Goal: Task Accomplishment & Management: Manage account settings

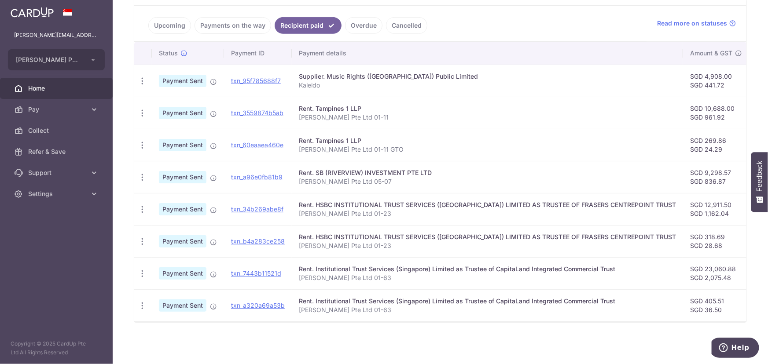
click at [226, 29] on link "Payments on the way" at bounding box center [233, 25] width 77 height 17
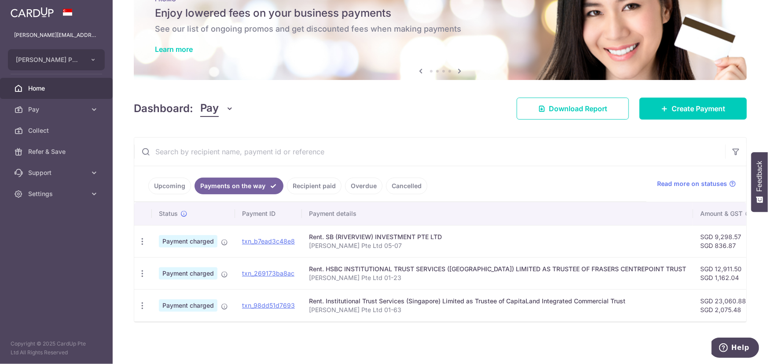
click at [164, 180] on link "Upcoming" at bounding box center [169, 186] width 43 height 17
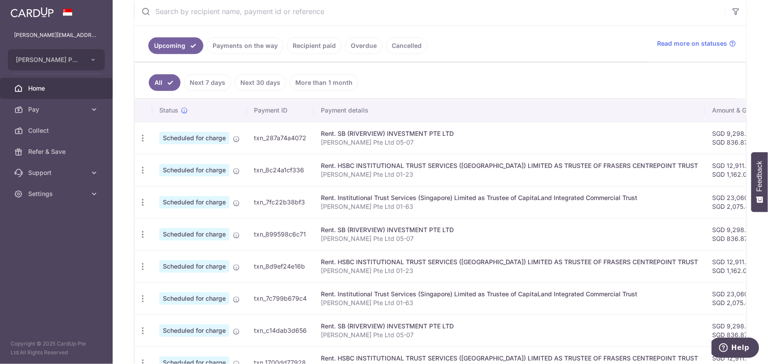
scroll to position [196, 0]
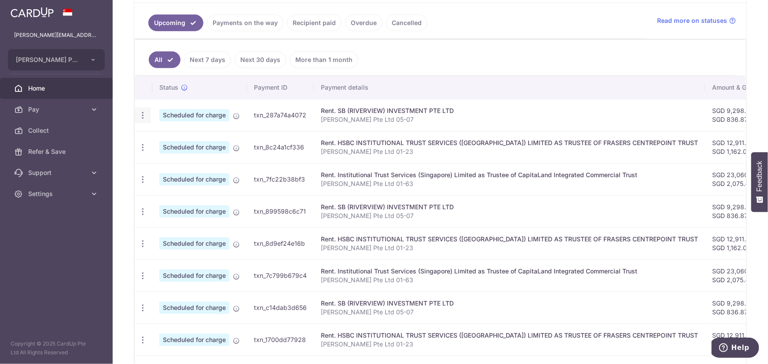
click at [143, 117] on icon "button" at bounding box center [142, 115] width 9 height 9
click at [182, 135] on span "Update payment" at bounding box center [190, 139] width 60 height 11
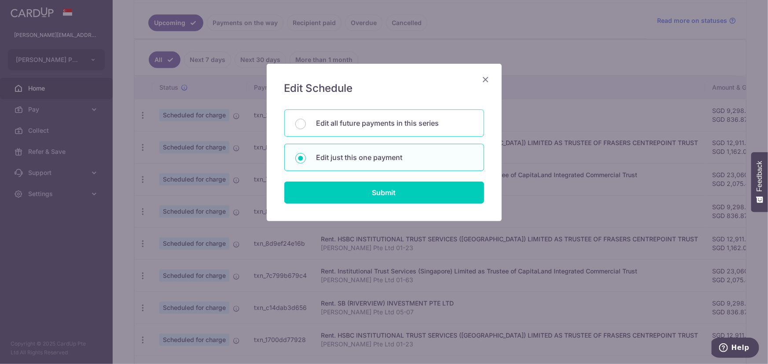
click at [321, 119] on p "Edit all future payments in this series" at bounding box center [394, 123] width 157 height 11
click at [306, 119] on input "Edit all future payments in this series" at bounding box center [300, 124] width 11 height 11
radio input "true"
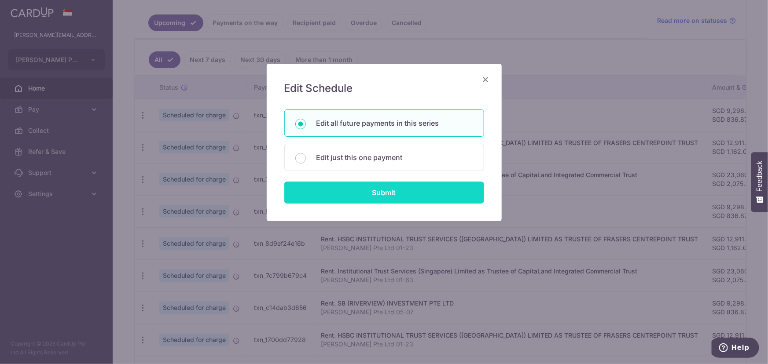
click at [373, 202] on input "Submit" at bounding box center [384, 193] width 200 height 22
radio input "true"
type input "9,298.57"
type input "836.87"
type input "[PERSON_NAME] Pte Ltd 05-07"
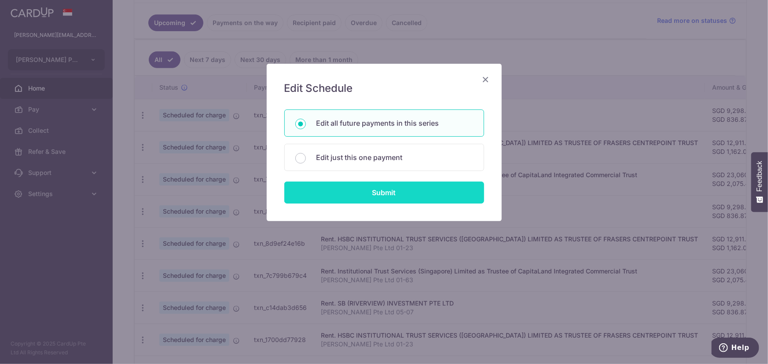
type input "Office"
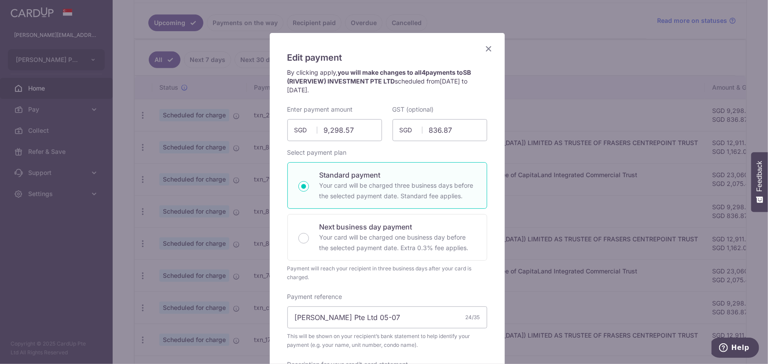
scroll to position [0, 0]
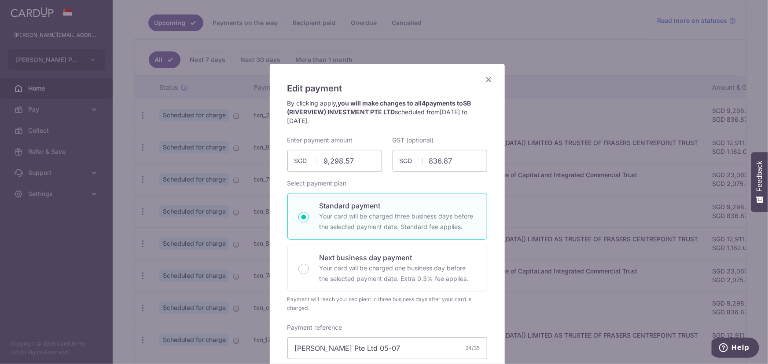
click at [484, 77] on icon "Close" at bounding box center [489, 79] width 11 height 11
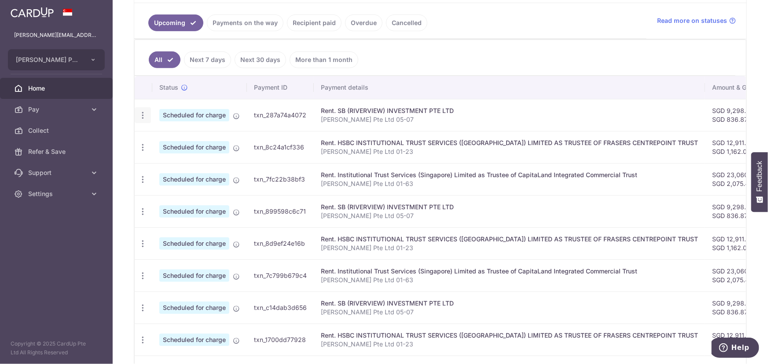
click at [140, 111] on icon "button" at bounding box center [142, 115] width 9 height 9
click at [166, 142] on span "Update payment" at bounding box center [190, 139] width 60 height 11
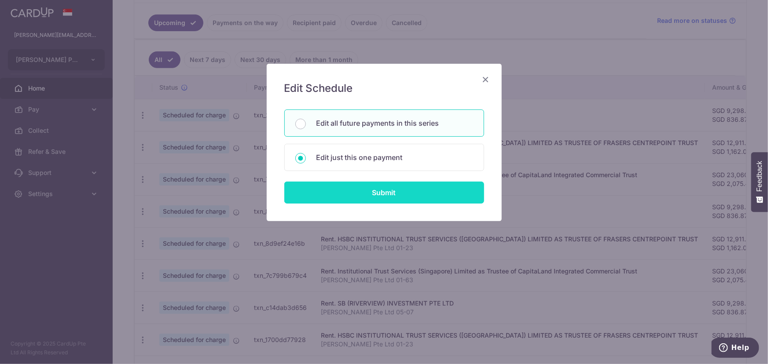
click at [365, 191] on input "Submit" at bounding box center [384, 193] width 200 height 22
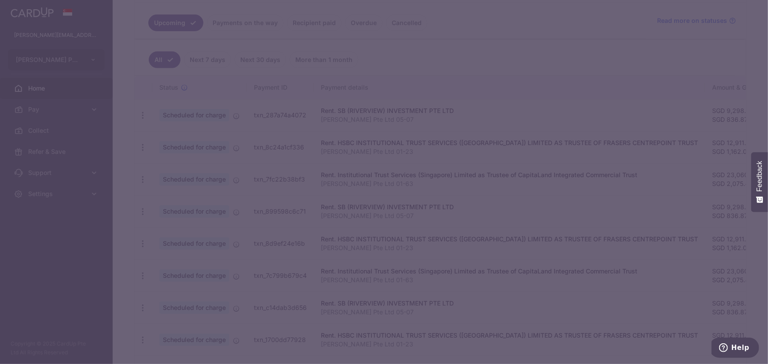
radio input "true"
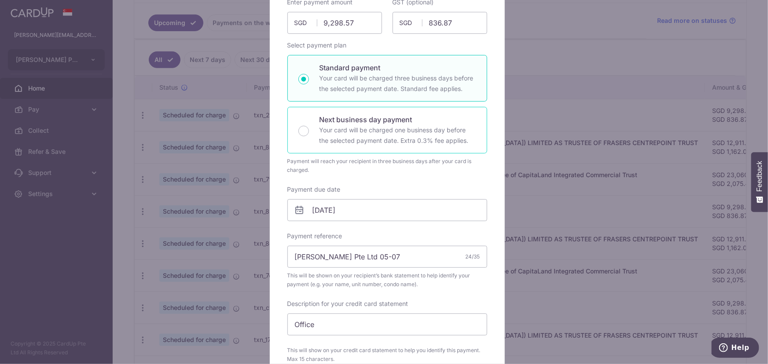
scroll to position [120, 0]
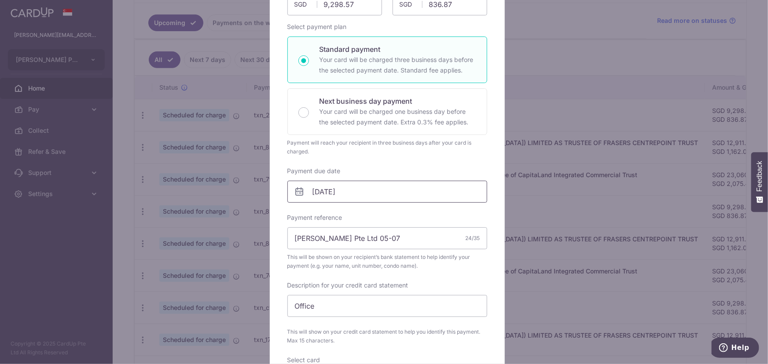
click at [374, 193] on input "[DATE]" at bounding box center [387, 192] width 200 height 22
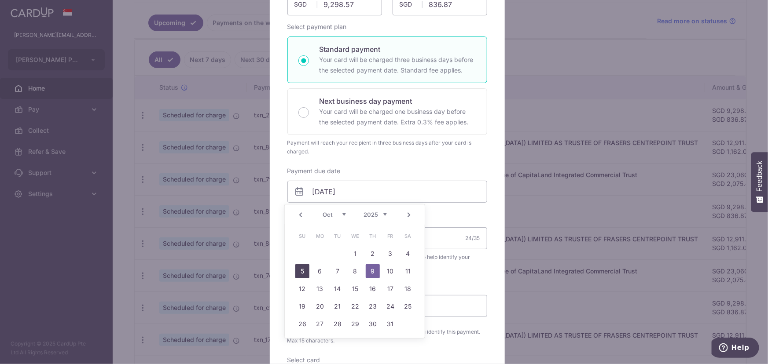
click at [303, 270] on link "5" at bounding box center [302, 271] width 14 height 14
type input "[DATE]"
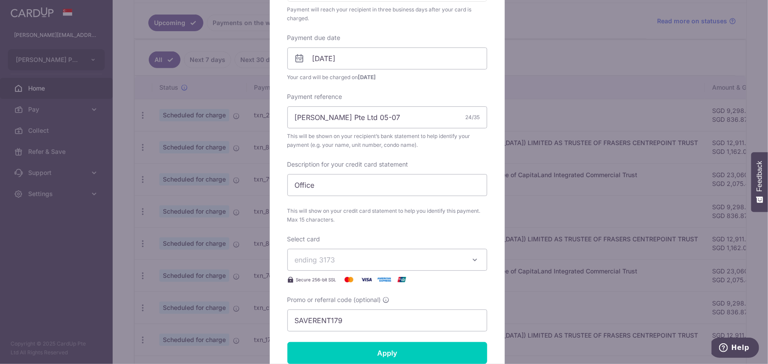
scroll to position [280, 0]
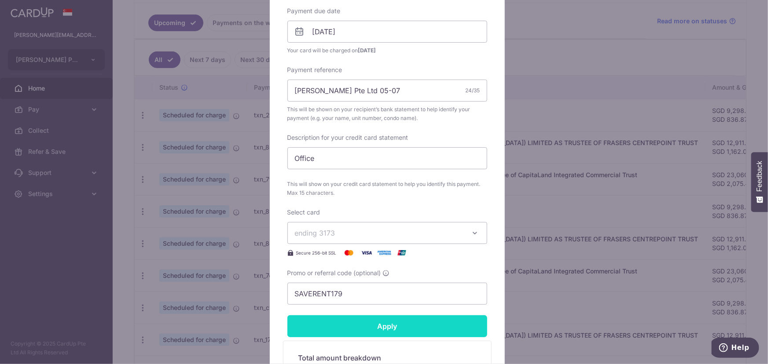
click at [400, 330] on input "Apply" at bounding box center [387, 327] width 200 height 22
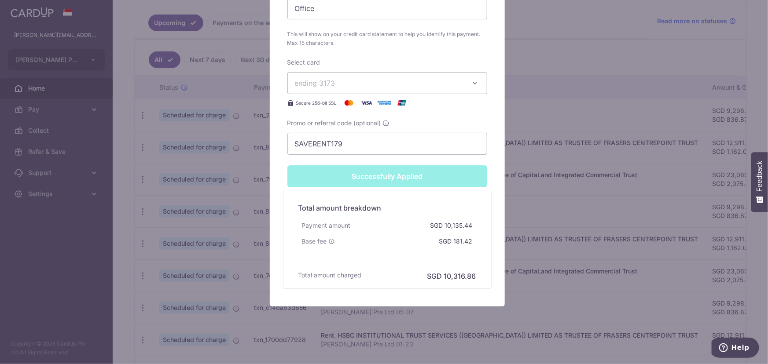
scroll to position [466, 0]
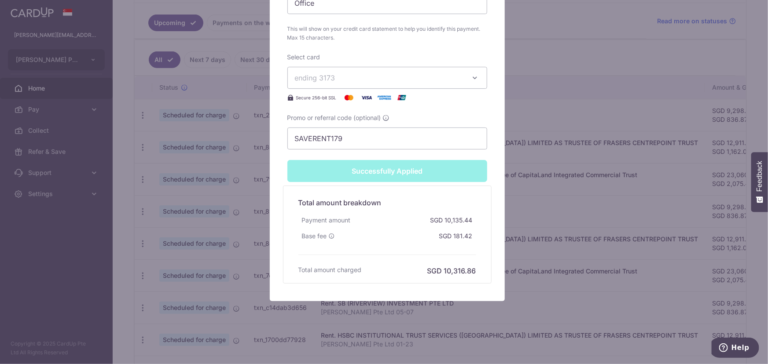
click at [420, 78] on span "ending 3173" at bounding box center [379, 78] width 169 height 11
click at [427, 110] on link "**** 3173" at bounding box center [387, 119] width 199 height 21
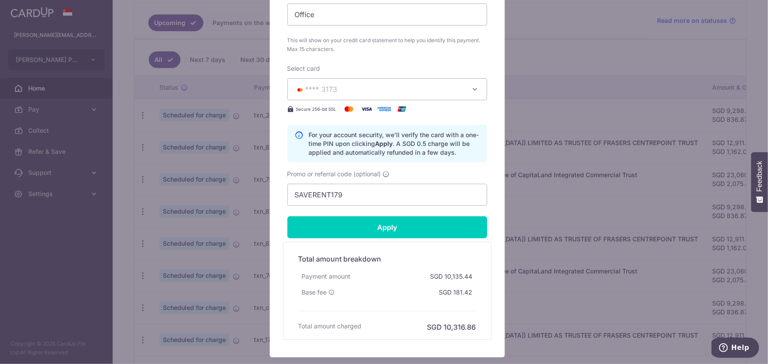
scroll to position [435, 0]
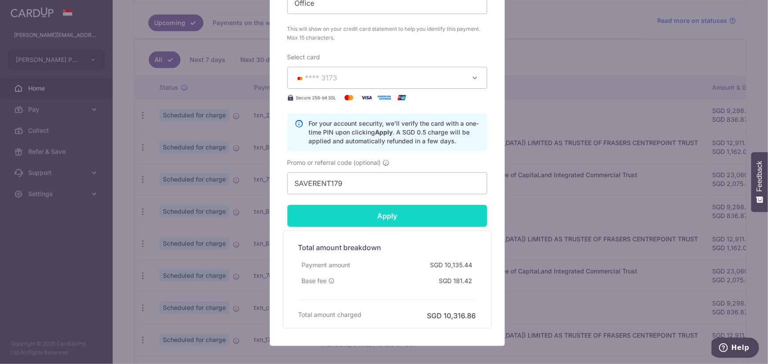
click at [442, 214] on input "Apply" at bounding box center [387, 216] width 200 height 22
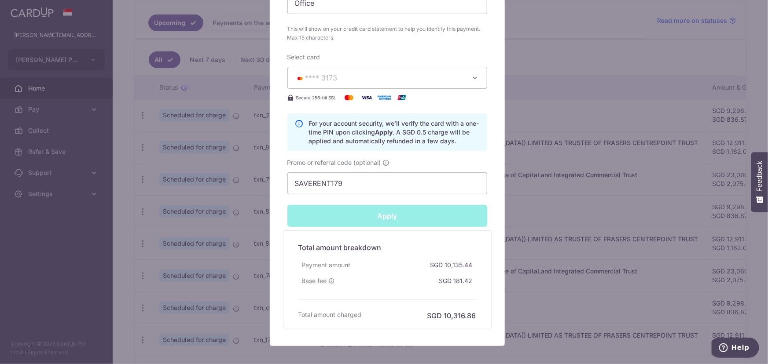
type input "Successfully Applied"
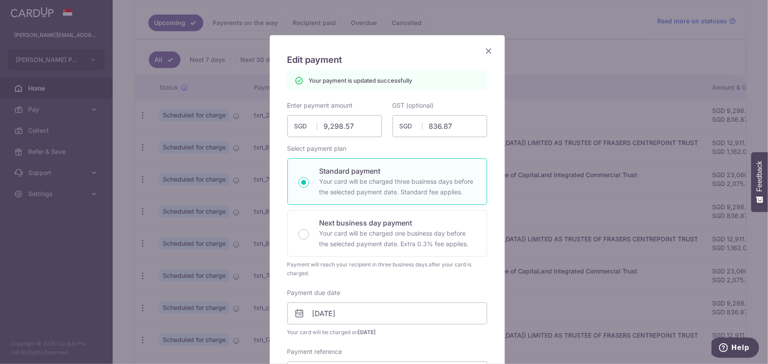
scroll to position [0, 0]
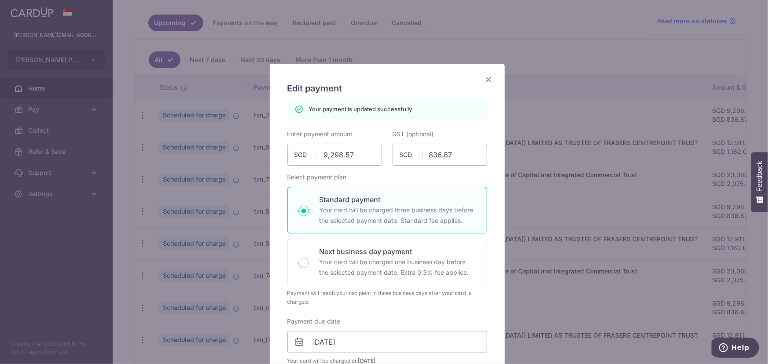
click at [486, 82] on icon "Close" at bounding box center [489, 79] width 11 height 11
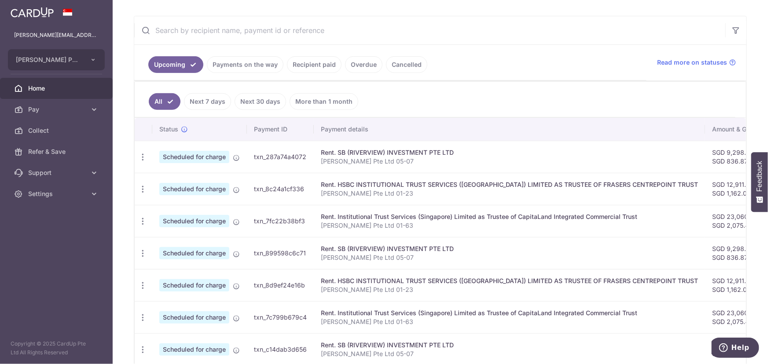
scroll to position [170, 0]
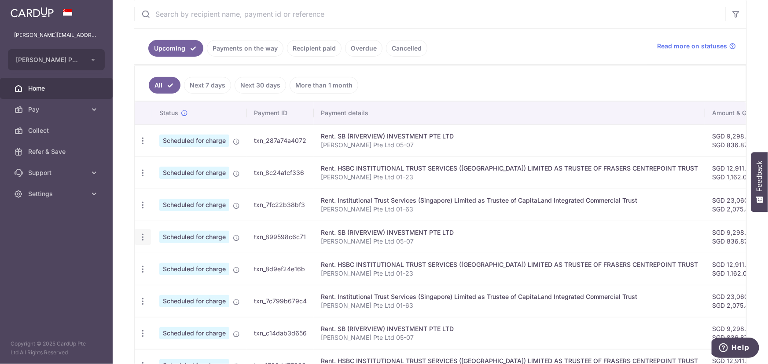
click at [141, 236] on icon "button" at bounding box center [142, 237] width 9 height 9
click at [160, 264] on span "Update payment" at bounding box center [190, 261] width 60 height 11
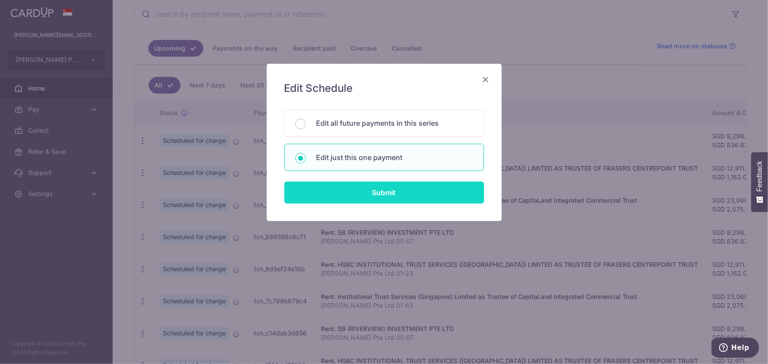
click at [339, 190] on input "Submit" at bounding box center [384, 193] width 200 height 22
radio input "true"
type input "9,298.57"
type input "836.87"
type input "[DATE]"
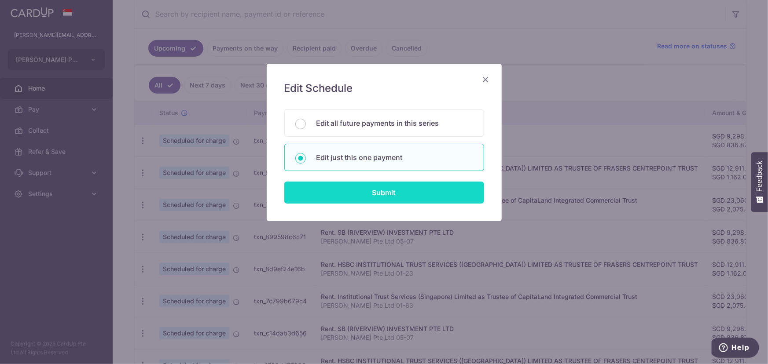
type input "[PERSON_NAME] Pte Ltd 05-07"
type input "Office"
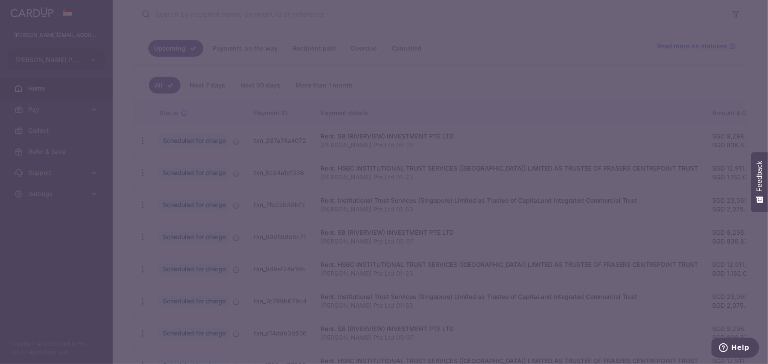
type input "SAVERENT179"
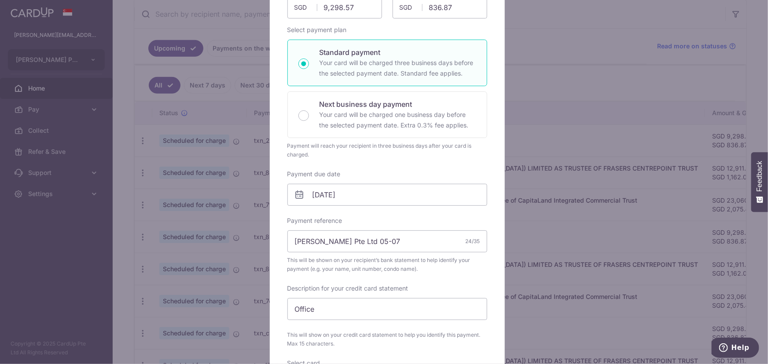
scroll to position [120, 0]
click at [339, 190] on input "[DATE]" at bounding box center [387, 192] width 200 height 22
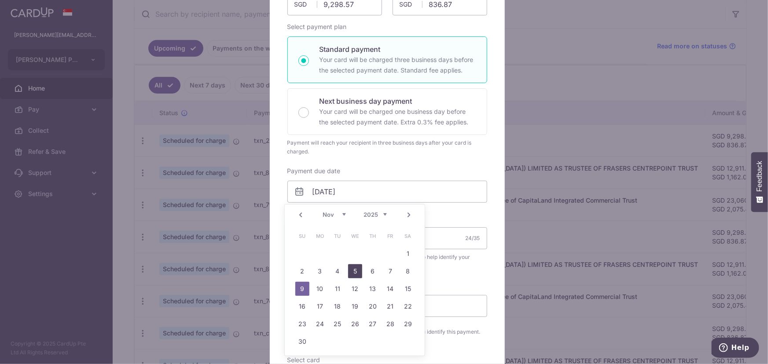
click at [356, 269] on link "5" at bounding box center [355, 271] width 14 height 14
type input "[DATE]"
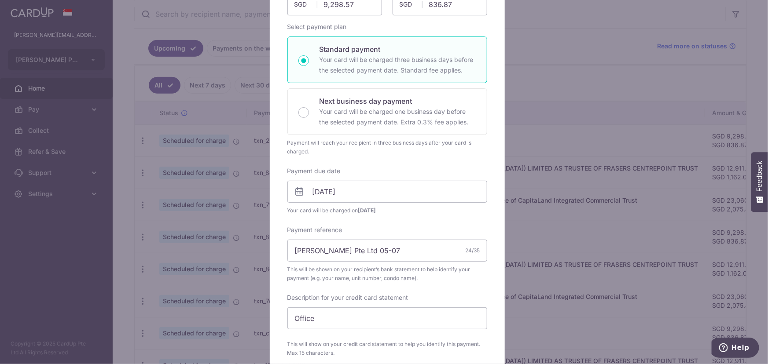
click at [449, 221] on div "Enter payment amount 9,298.57 9298.57 SGD To change the payment amount, please …" at bounding box center [387, 222] width 200 height 486
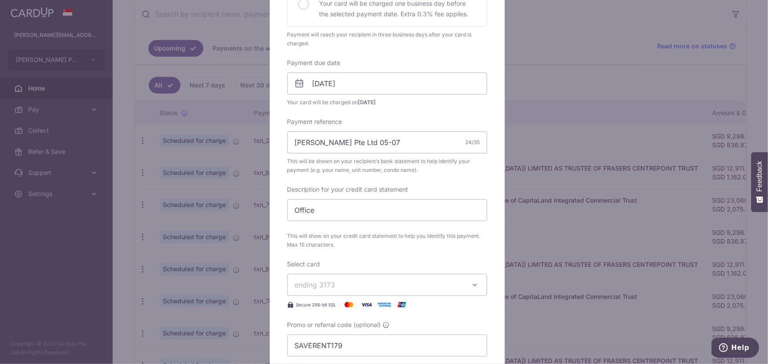
scroll to position [280, 0]
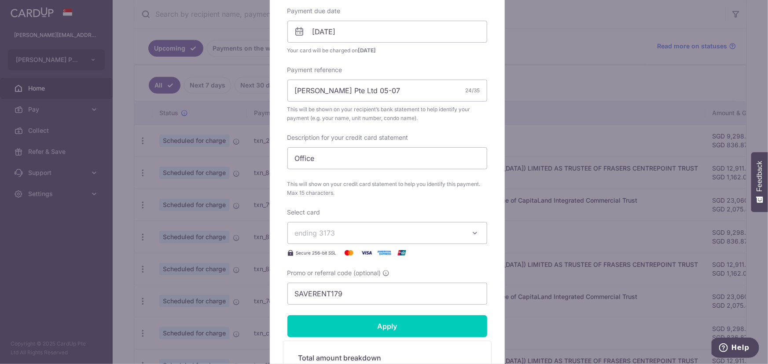
click at [450, 228] on span "ending 3173" at bounding box center [379, 233] width 169 height 11
click at [453, 273] on span "**** 3173" at bounding box center [387, 274] width 185 height 11
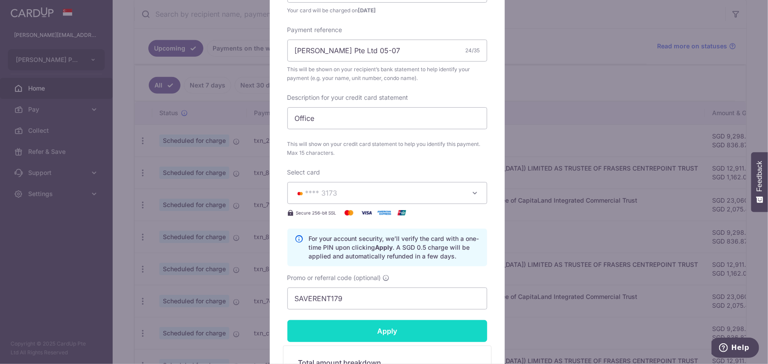
click at [440, 332] on input "Apply" at bounding box center [387, 331] width 200 height 22
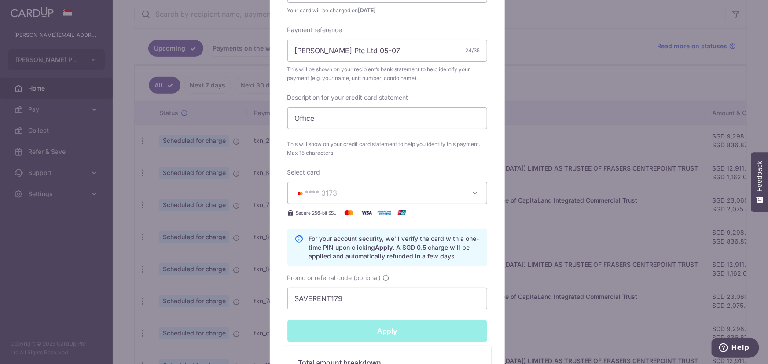
type input "Successfully Applied"
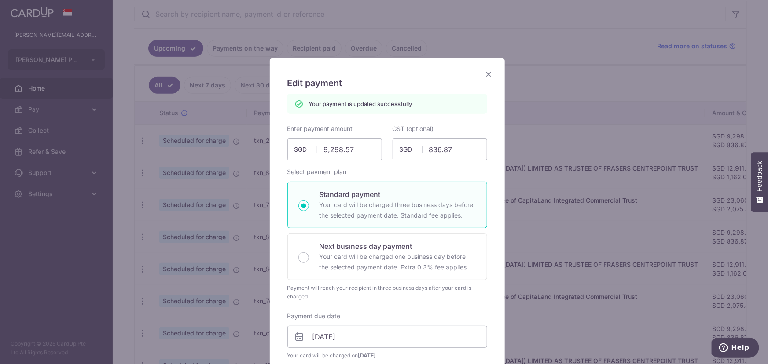
scroll to position [0, 0]
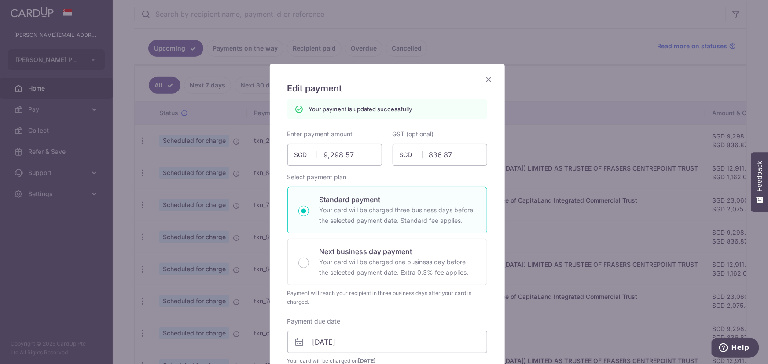
click at [560, 268] on div "Edit payment By clicking apply, you will make changes to all payments to SB (RI…" at bounding box center [384, 182] width 768 height 364
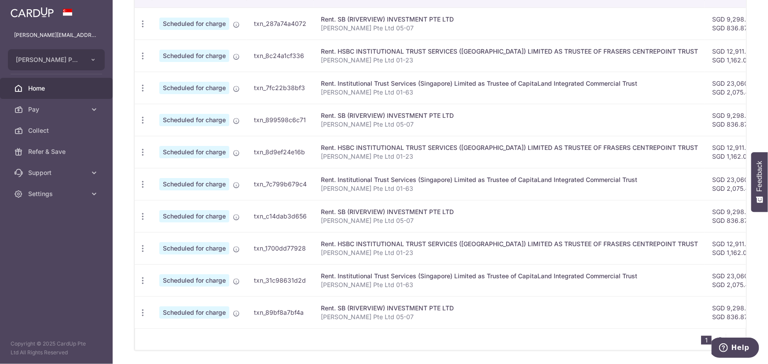
scroll to position [290, 0]
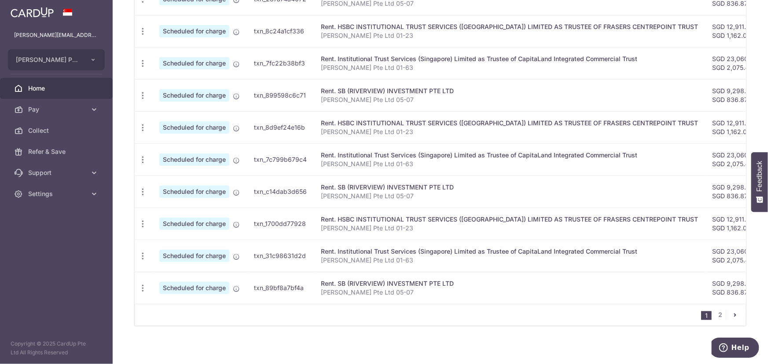
scroll to position [318, 0]
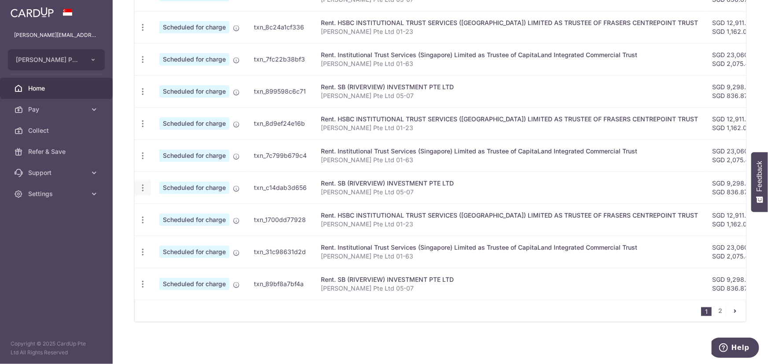
click at [141, 184] on icon "button" at bounding box center [142, 188] width 9 height 9
click at [177, 207] on span "Update payment" at bounding box center [190, 212] width 60 height 11
radio input "true"
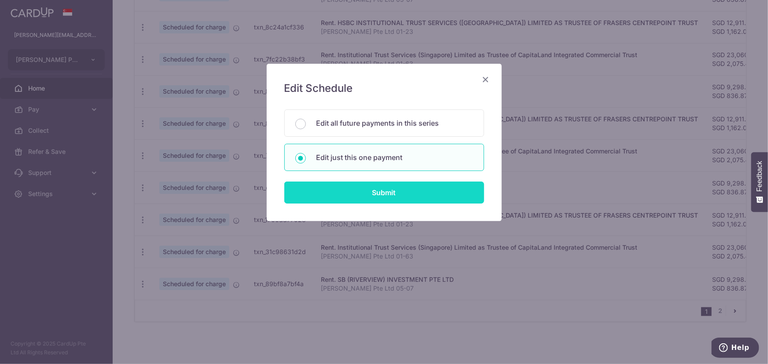
click at [430, 198] on input "Submit" at bounding box center [384, 193] width 200 height 22
radio input "true"
type input "9,298.57"
type input "836.87"
type input "[DATE]"
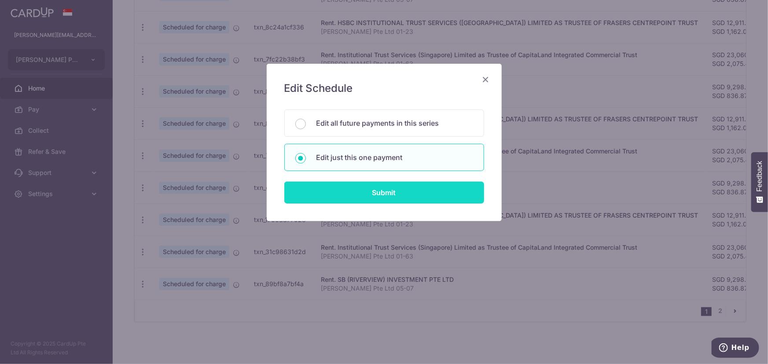
type input "[PERSON_NAME] Pte Ltd 05-07"
type input "Office"
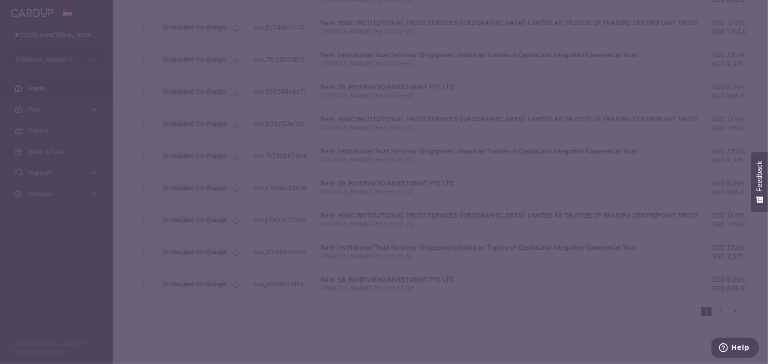
type input "SAVERENT179"
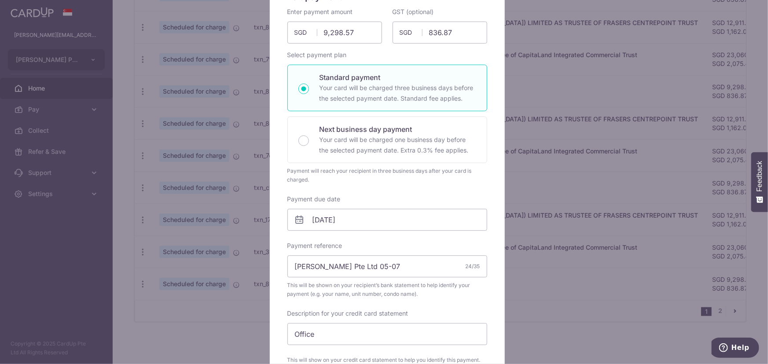
scroll to position [120, 0]
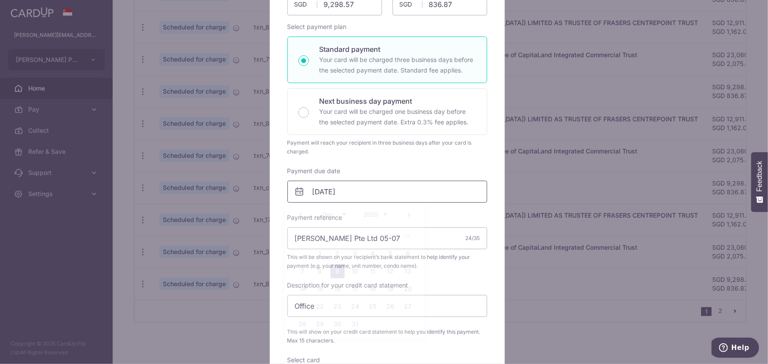
click at [378, 193] on input "[DATE]" at bounding box center [387, 192] width 200 height 22
click at [389, 259] on link "5" at bounding box center [390, 254] width 14 height 14
type input "[DATE]"
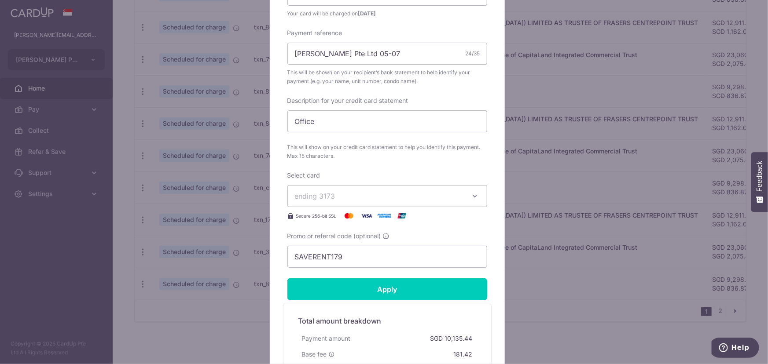
scroll to position [320, 0]
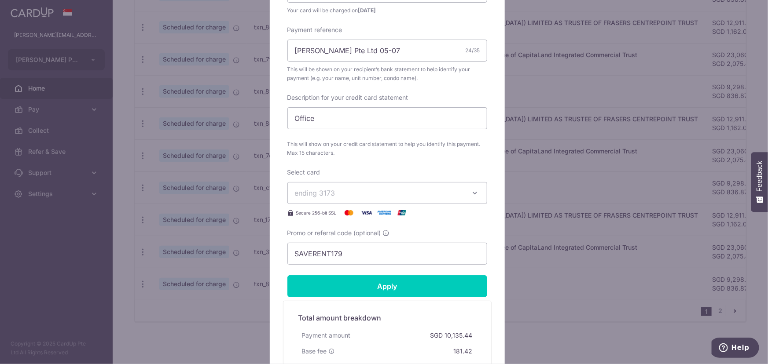
click at [434, 200] on button "ending 3173" at bounding box center [387, 193] width 200 height 22
click at [433, 224] on link "**** 3173" at bounding box center [387, 234] width 199 height 21
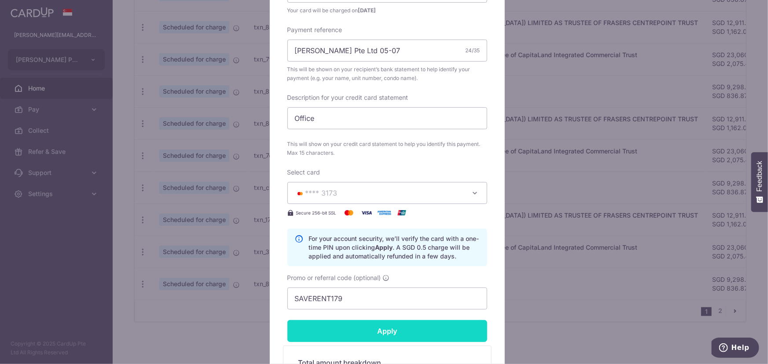
click at [422, 325] on input "Apply" at bounding box center [387, 331] width 200 height 22
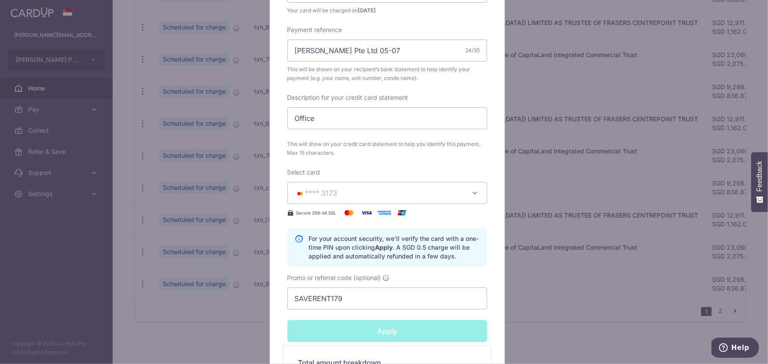
type input "Successfully Applied"
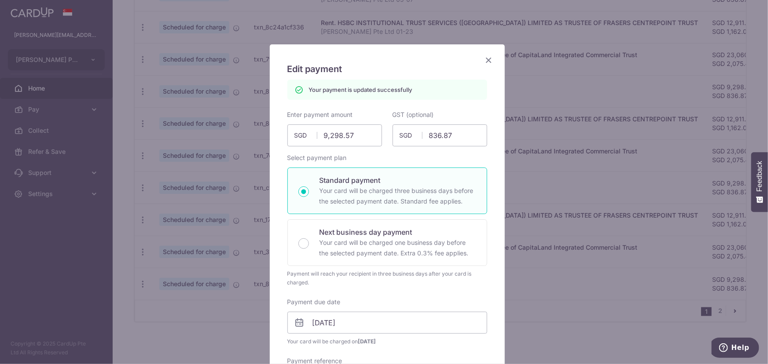
scroll to position [0, 0]
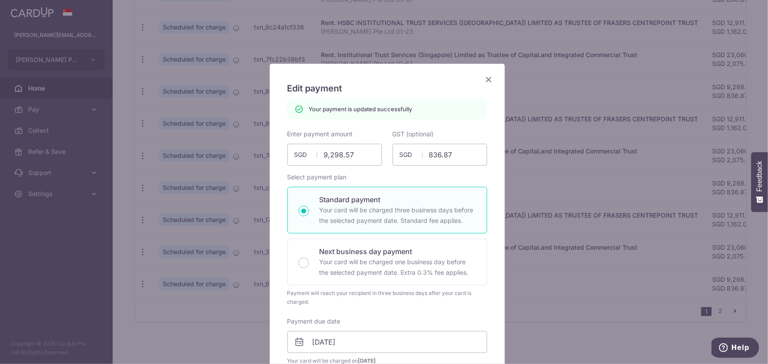
click at [574, 197] on div "Edit payment By clicking apply, you will make changes to all payments to SB (RI…" at bounding box center [384, 182] width 768 height 364
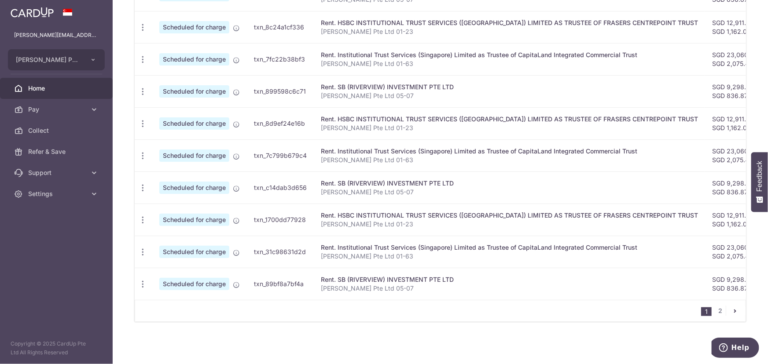
scroll to position [318, 0]
click at [142, 284] on icon "button" at bounding box center [142, 284] width 9 height 9
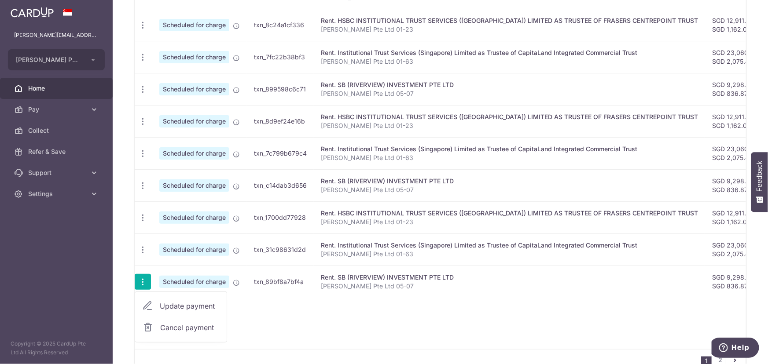
click at [184, 305] on span "Update payment" at bounding box center [190, 306] width 60 height 11
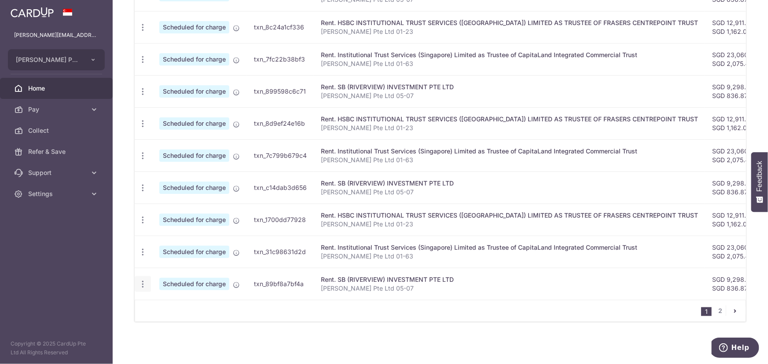
radio input "true"
type input "9,298.57"
type input "836.87"
type input "[DATE]"
type input "[PERSON_NAME] Pte Ltd 05-07"
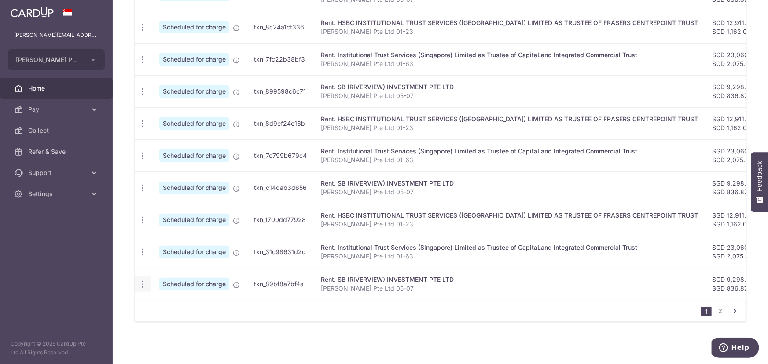
type input "Office"
type input "SAVERENT179"
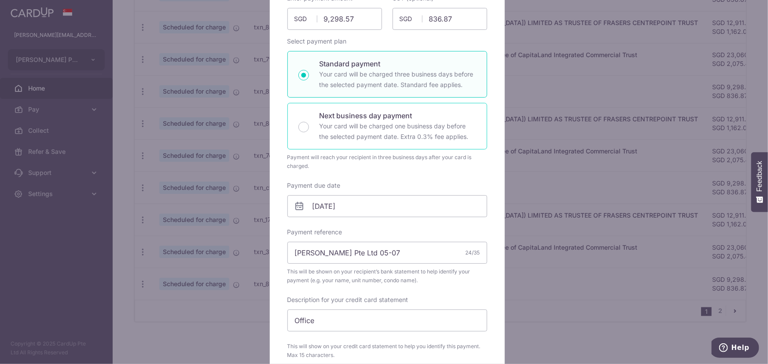
scroll to position [120, 0]
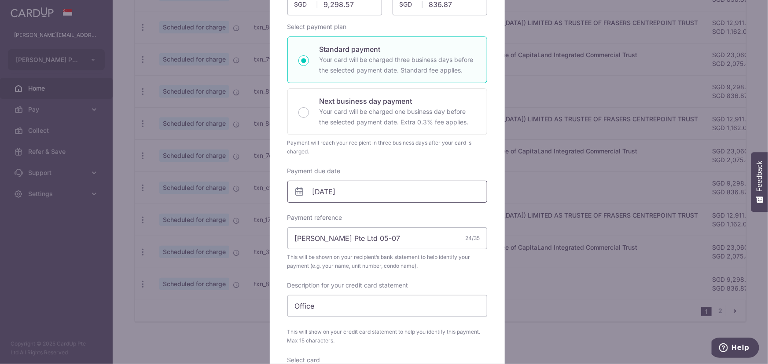
click at [401, 200] on input "[DATE]" at bounding box center [387, 192] width 200 height 22
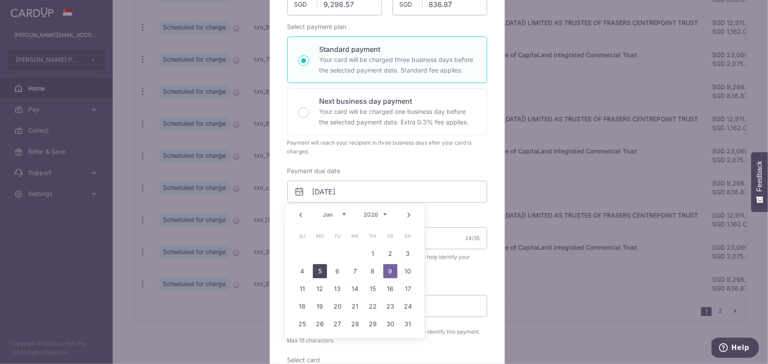
click at [325, 277] on link "5" at bounding box center [320, 271] width 14 height 14
type input "[DATE]"
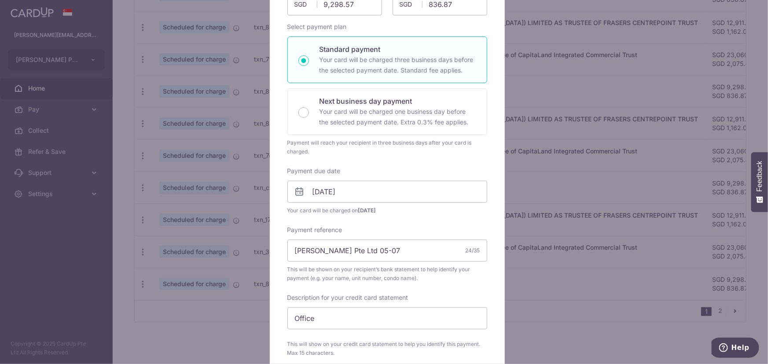
click at [448, 220] on div "Enter payment amount 9,298.57 9298.57 SGD To change the payment amount, please …" at bounding box center [387, 222] width 200 height 486
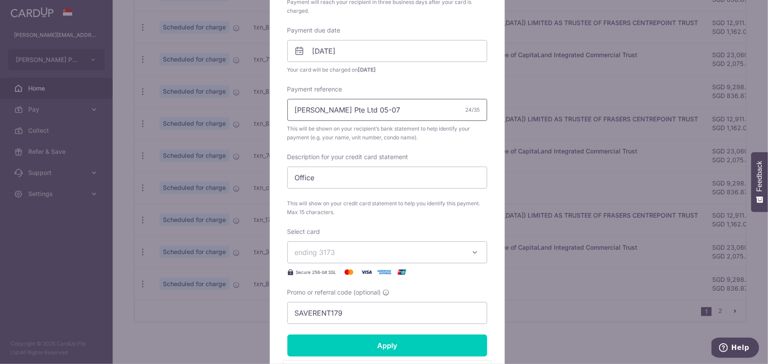
scroll to position [280, 0]
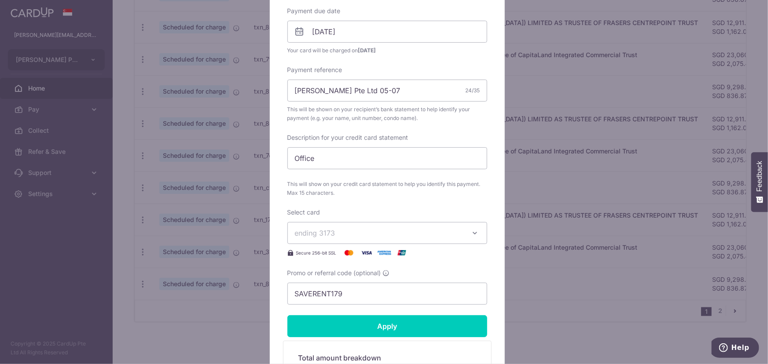
click at [452, 224] on button "ending 3173" at bounding box center [387, 233] width 200 height 22
click at [461, 267] on link "**** 3173" at bounding box center [387, 274] width 199 height 21
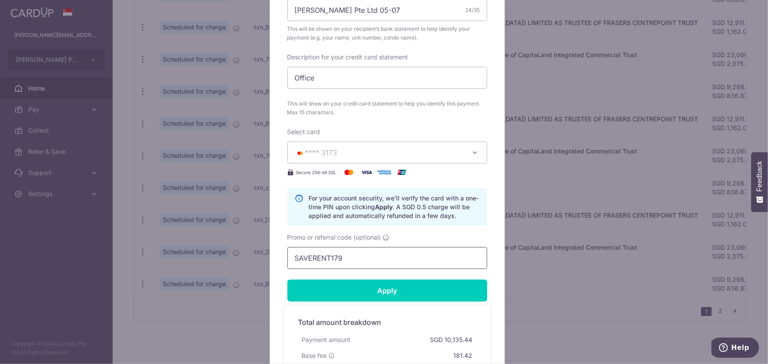
scroll to position [400, 0]
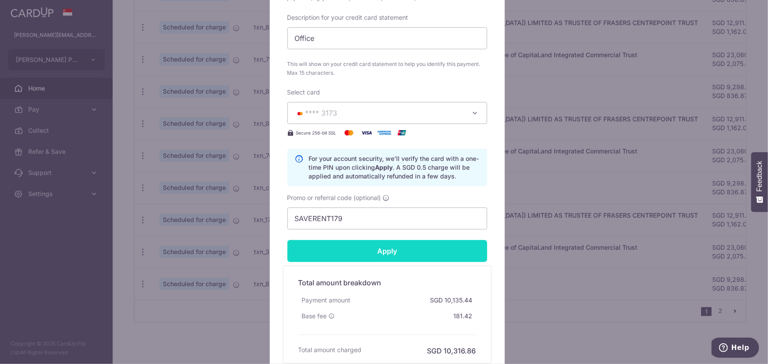
click at [408, 256] on input "Apply" at bounding box center [387, 251] width 200 height 22
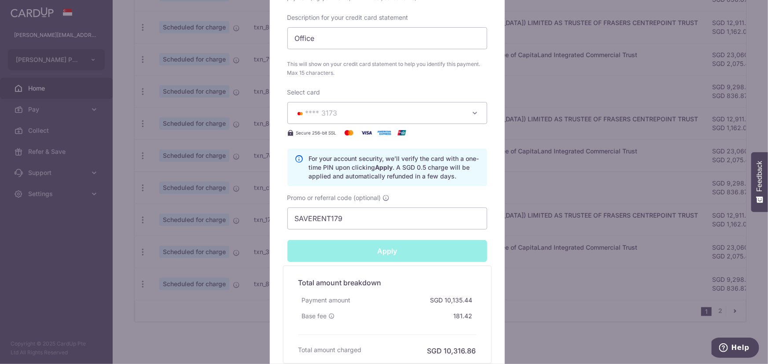
type input "Successfully Applied"
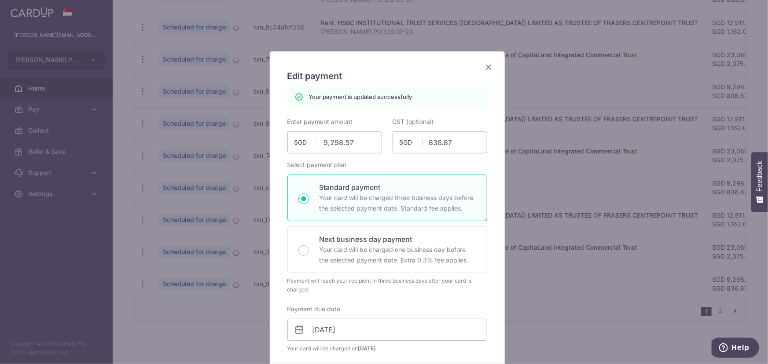
scroll to position [0, 0]
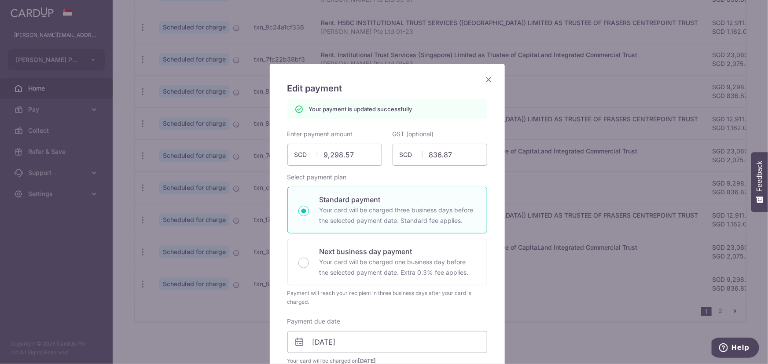
click at [489, 83] on icon "Close" at bounding box center [489, 79] width 11 height 11
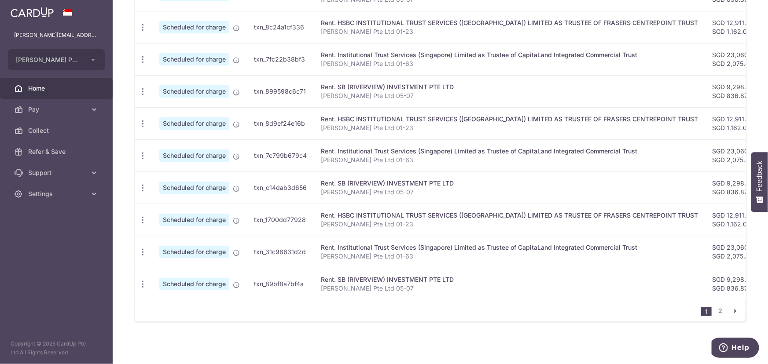
scroll to position [318, 0]
click at [716, 309] on link "2" at bounding box center [720, 311] width 11 height 11
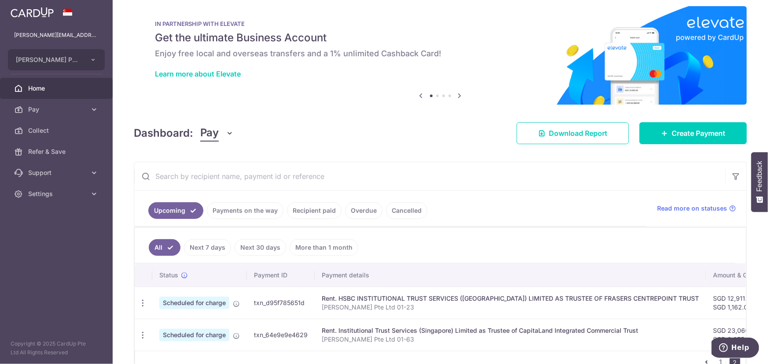
scroll to position [0, 0]
